Goal: Task Accomplishment & Management: Manage account settings

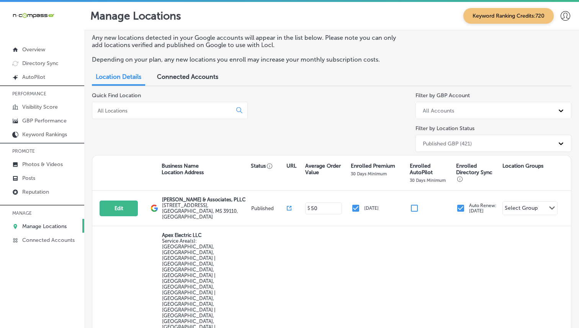
click at [185, 106] on div at bounding box center [170, 110] width 156 height 17
click at [179, 110] on input at bounding box center [163, 110] width 133 height 7
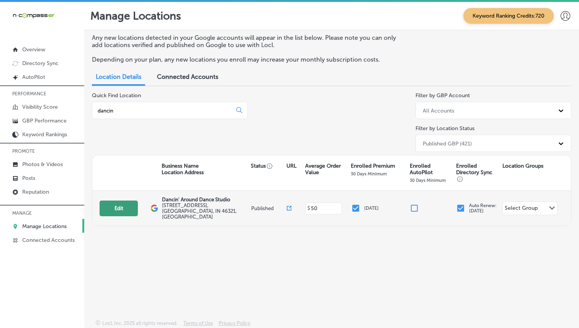
type input "dancin"
click at [121, 205] on button "Edit" at bounding box center [118, 209] width 38 height 16
select select "US"
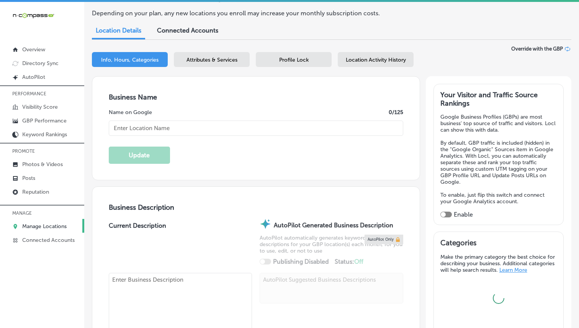
scroll to position [60, 0]
type input "Dancin' Around Dance Studio"
type input "[STREET_ADDRESS]"
type input "Munster"
type input "46321"
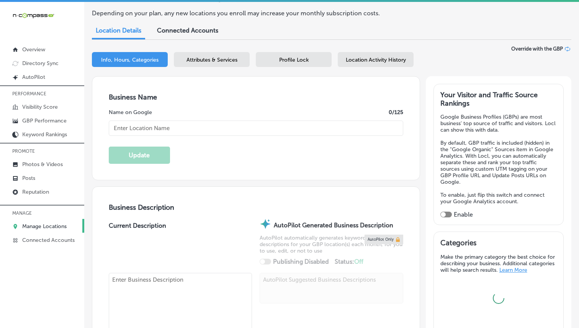
type input "US"
type input "[URL][DOMAIN_NAME]"
checkbox input "true"
type textarea "Dancin' Around Dance Studio is a family-owned dance studio in [GEOGRAPHIC_DATA]…"
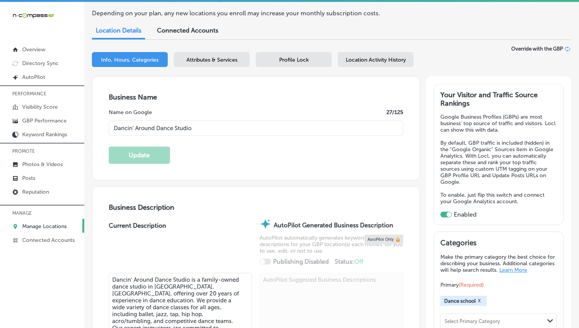
type input "[PHONE_NUMBER]"
select select "US"
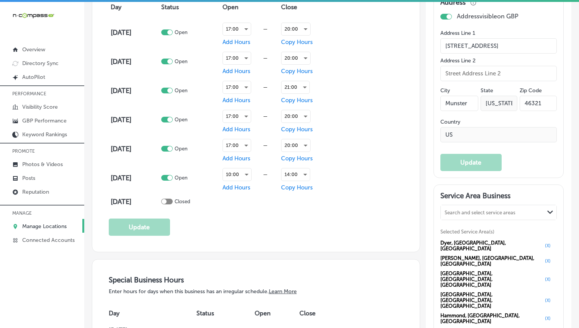
scroll to position [562, 0]
